Goal: Transaction & Acquisition: Book appointment/travel/reservation

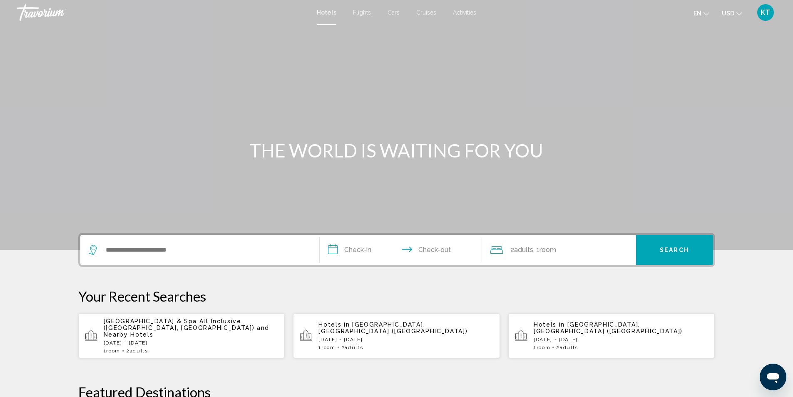
click at [329, 15] on span "Hotels" at bounding box center [327, 12] width 20 height 7
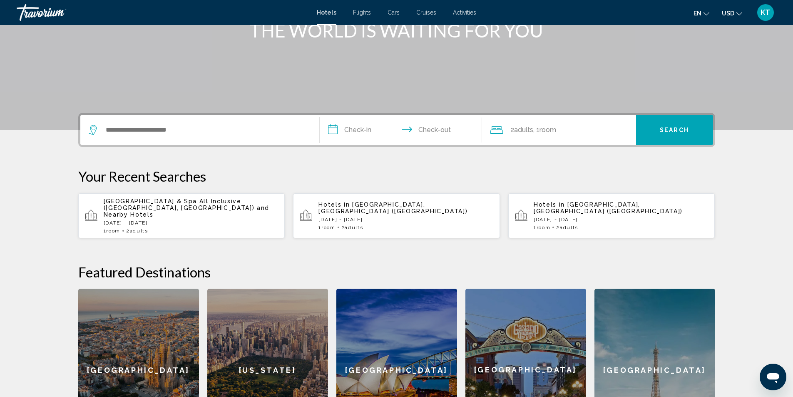
scroll to position [125, 0]
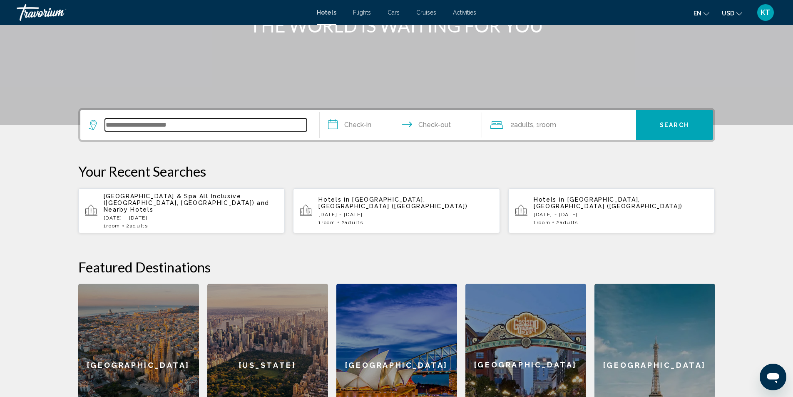
click at [134, 126] on input "Search widget" at bounding box center [206, 125] width 202 height 12
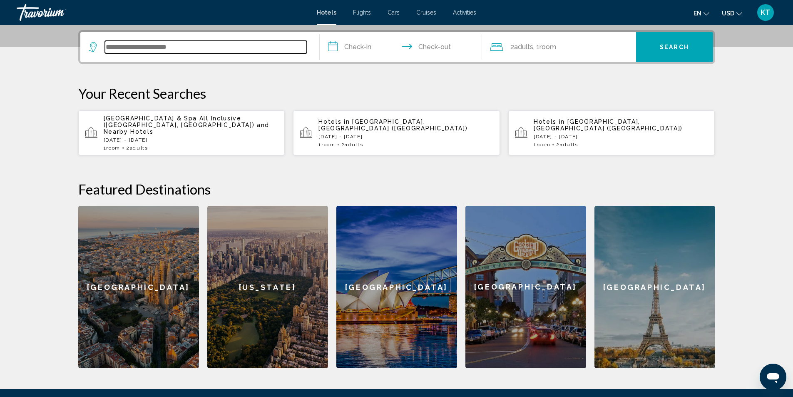
scroll to position [206, 0]
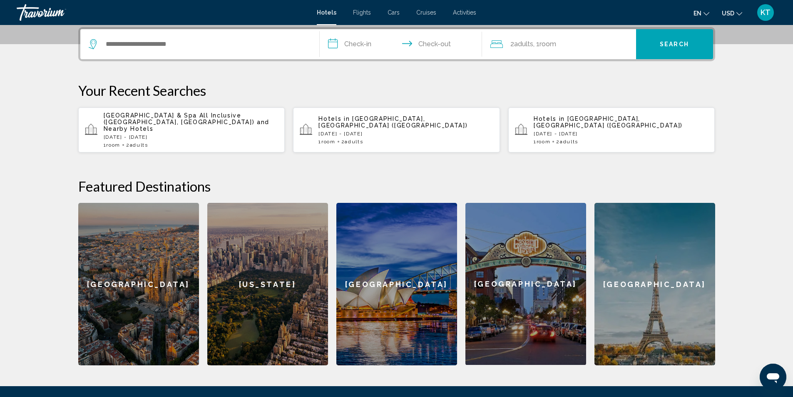
click at [351, 124] on div "Hotels in Mexico City, Mexico (MEX) Thu, 06 Nov - Sat, 08 Nov 1 Room rooms 2 Ad…" at bounding box center [406, 129] width 175 height 29
